Goal: Check status: Check status

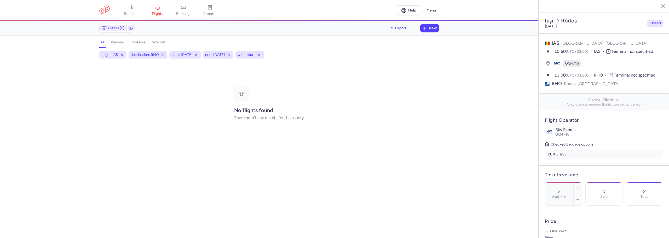
select select "days"
click at [184, 10] on link "bookings" at bounding box center [184, 10] width 26 height 11
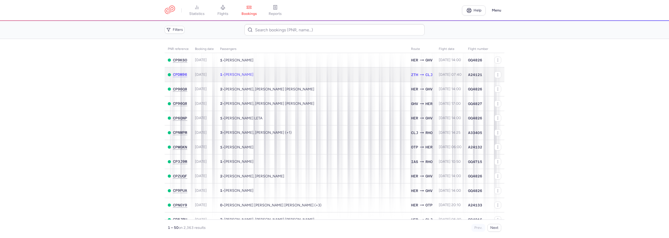
click at [253, 75] on span "[PERSON_NAME]" at bounding box center [238, 74] width 29 height 4
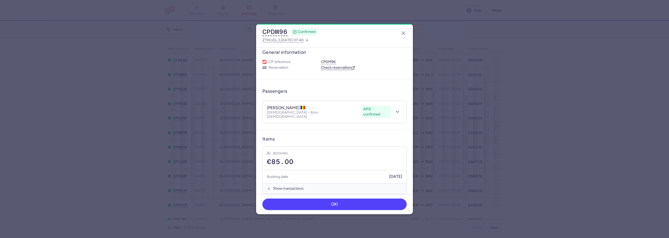
scroll to position [7, 0]
click at [309, 41] on icon at bounding box center [307, 40] width 4 height 4
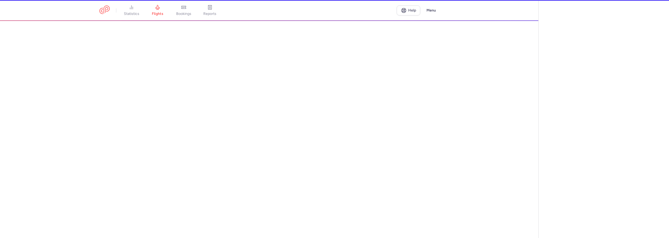
select select "hours"
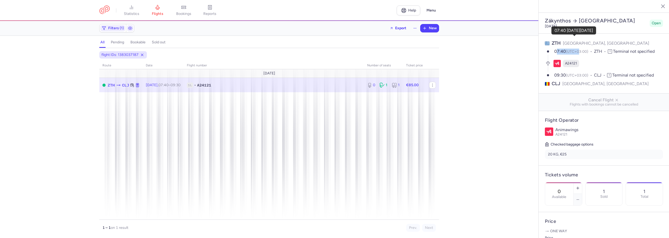
drag, startPoint x: 557, startPoint y: 37, endPoint x: 580, endPoint y: 38, distance: 23.8
click at [580, 49] on span "07:40 (UTC+03:00)" at bounding box center [574, 52] width 40 height 6
drag, startPoint x: 558, startPoint y: 61, endPoint x: 580, endPoint y: 60, distance: 21.2
click at [580, 72] on span "09:30 (UTC+03:00)" at bounding box center [574, 75] width 40 height 6
click at [187, 14] on span "bookings" at bounding box center [183, 13] width 15 height 5
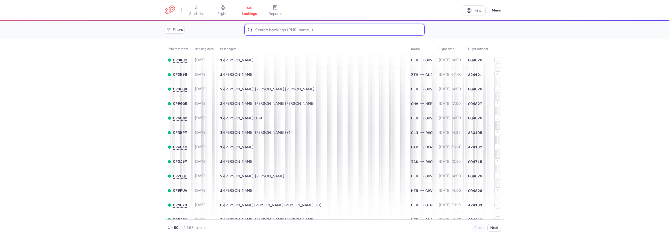
click at [276, 31] on input at bounding box center [334, 29] width 180 height 11
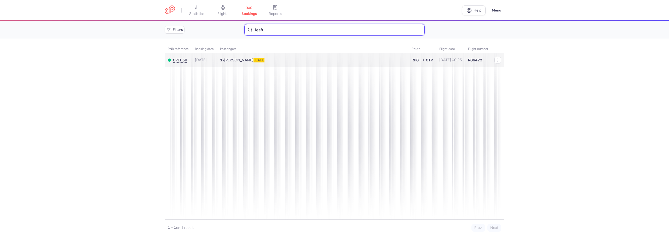
type input "leafu"
click at [253, 60] on span "LEAFU" at bounding box center [258, 60] width 11 height 4
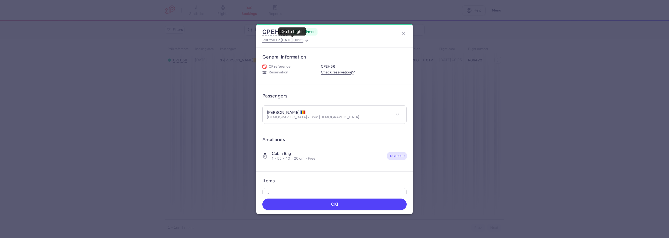
click at [309, 41] on icon at bounding box center [306, 40] width 4 height 4
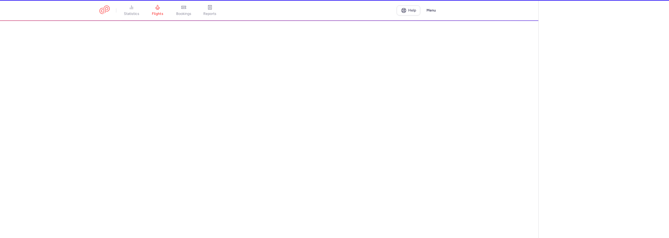
select select "hours"
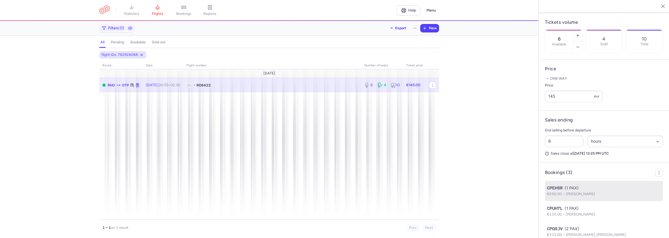
scroll to position [177, 0]
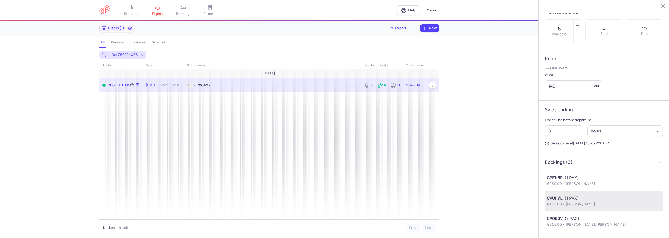
click at [588, 204] on span "[PERSON_NAME]" at bounding box center [580, 204] width 29 height 4
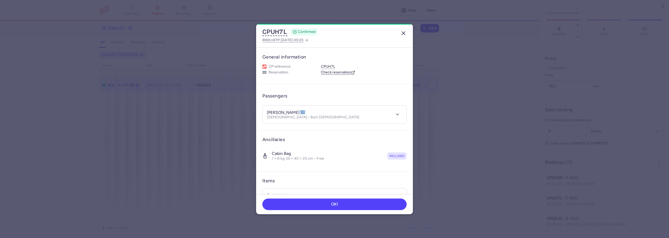
click at [404, 33] on line "button" at bounding box center [403, 33] width 3 height 3
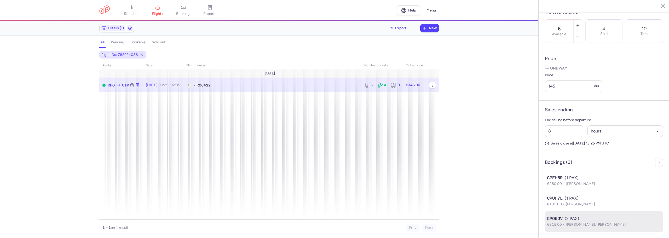
click at [575, 225] on span "[PERSON_NAME], [PERSON_NAME]" at bounding box center [596, 224] width 60 height 4
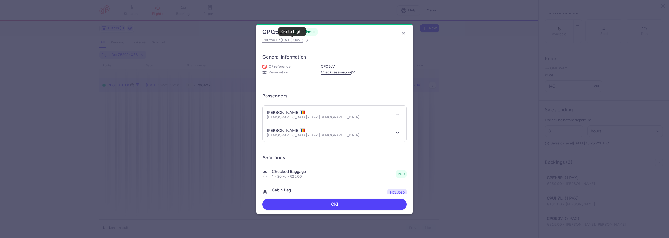
click at [303, 40] on span "[DATE] 00:25" at bounding box center [292, 40] width 23 height 4
